Goal: Find specific page/section: Find specific page/section

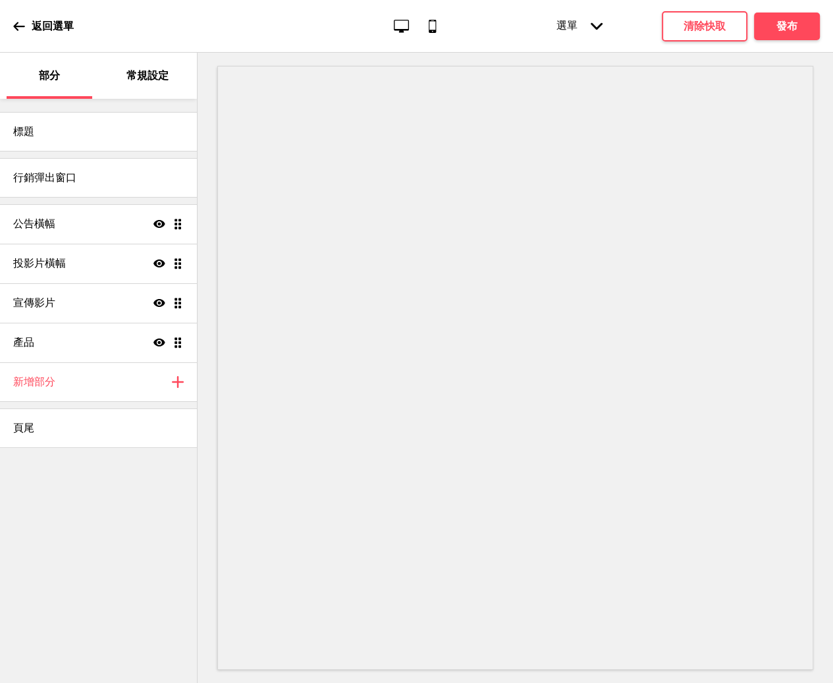
click at [588, 24] on div "選單 Arrow down" at bounding box center [579, 26] width 72 height 40
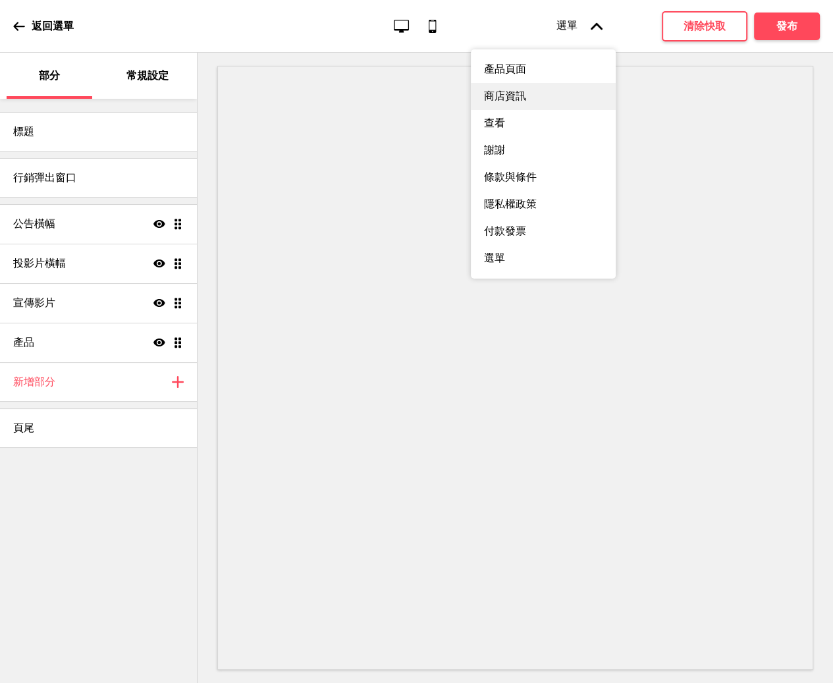
click at [518, 102] on font "商店資訊" at bounding box center [505, 96] width 42 height 13
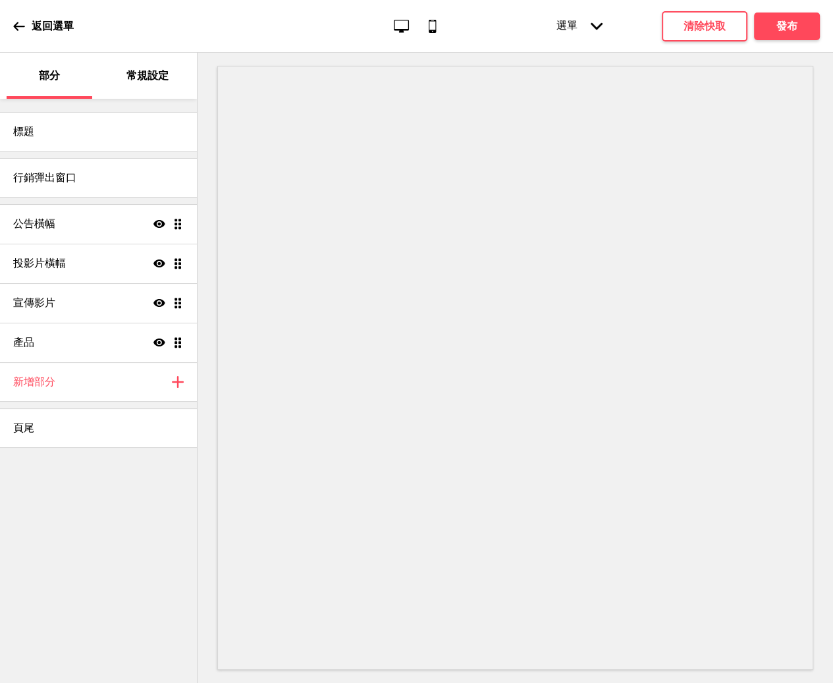
click at [397, 23] on icon "Desktop" at bounding box center [401, 26] width 18 height 18
click at [598, 24] on icon "Arrow down" at bounding box center [597, 26] width 12 height 12
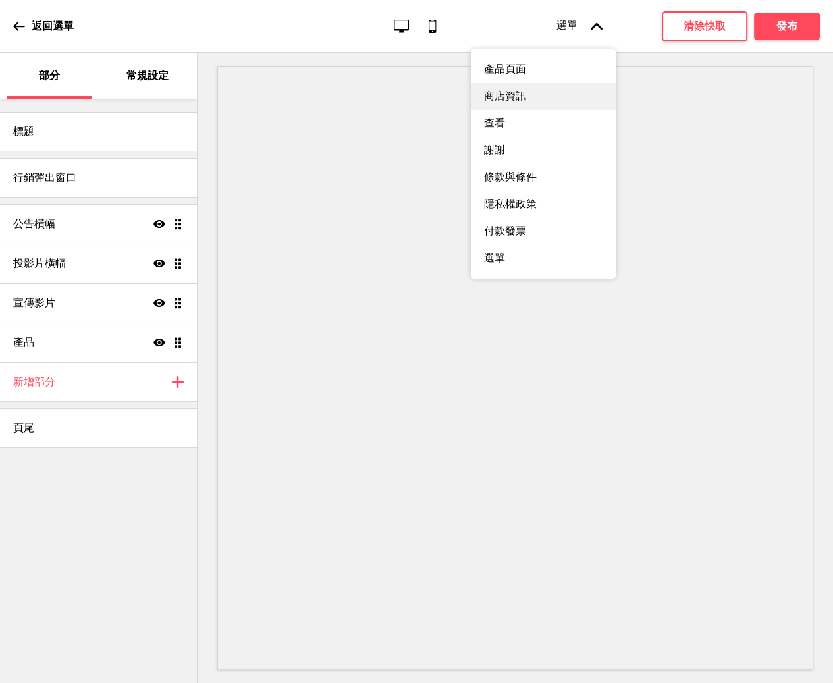
click at [503, 102] on font "商店資訊" at bounding box center [505, 96] width 42 height 13
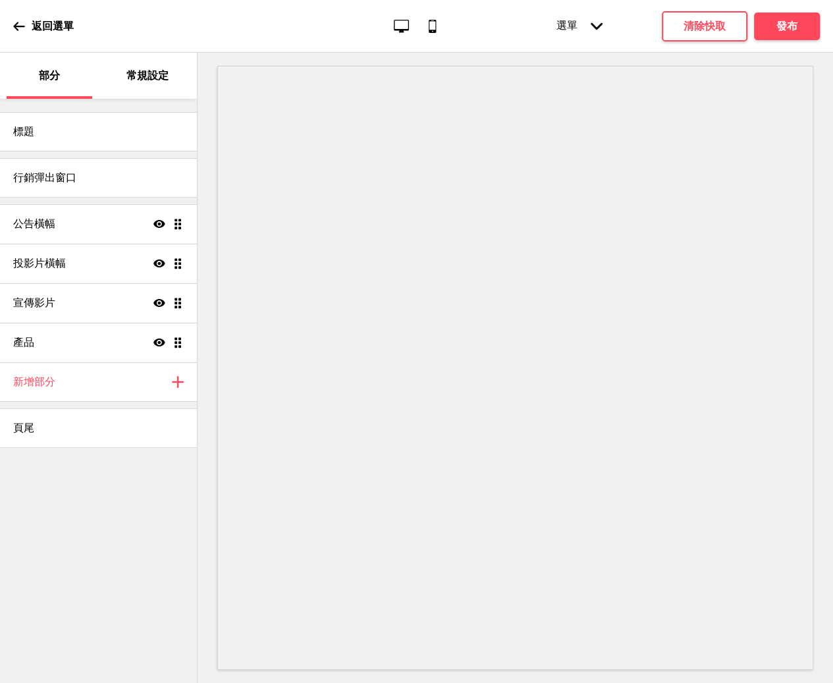
click at [51, 28] on font "返回選單" at bounding box center [53, 26] width 42 height 13
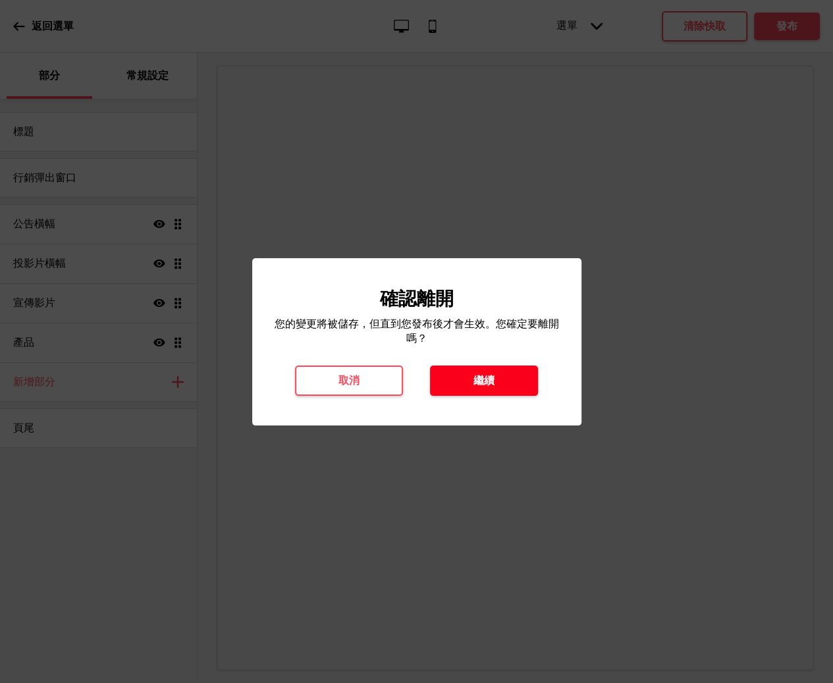
click at [485, 387] on font "繼續" at bounding box center [483, 380] width 21 height 13
